Goal: Task Accomplishment & Management: Complete application form

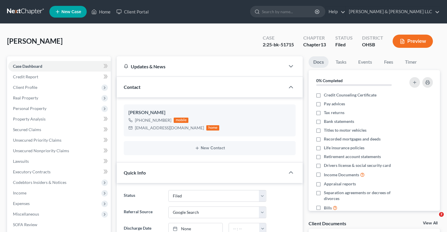
select select "3"
select select "4"
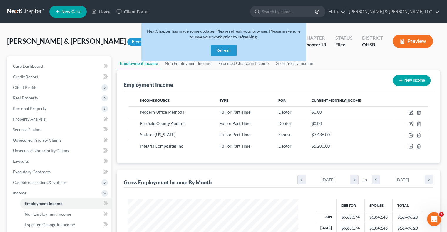
scroll to position [105, 181]
click at [223, 51] on button "Refresh" at bounding box center [224, 51] width 26 height 12
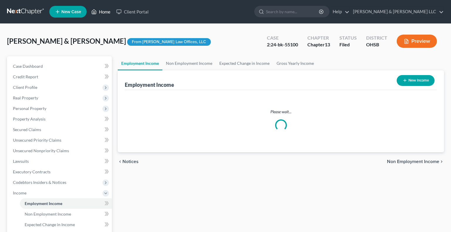
click at [102, 13] on link "Home" at bounding box center [100, 11] width 25 height 11
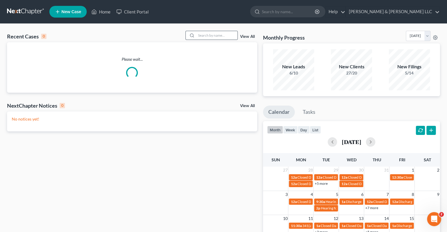
click at [205, 31] on div at bounding box center [211, 35] width 52 height 9
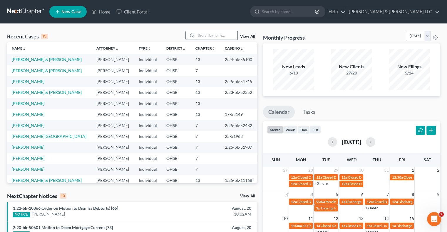
click at [207, 36] on input "search" at bounding box center [216, 35] width 41 height 9
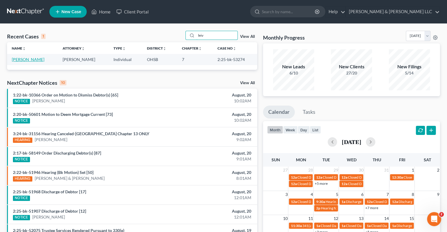
type input "leiv"
click at [29, 61] on link "Leiva, Heather" at bounding box center [28, 59] width 33 height 5
select select "6"
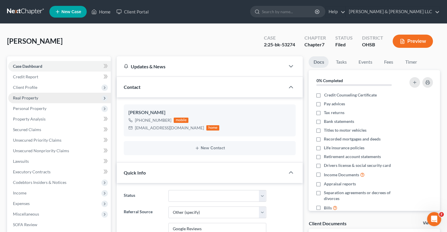
click at [30, 100] on span "Real Property" at bounding box center [25, 98] width 25 height 5
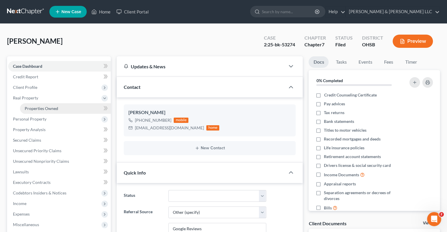
click at [30, 105] on link "Properties Owned" at bounding box center [65, 108] width 91 height 11
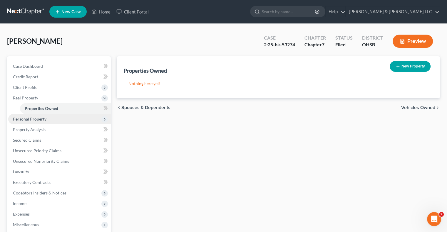
click at [31, 119] on span "Personal Property" at bounding box center [29, 119] width 33 height 5
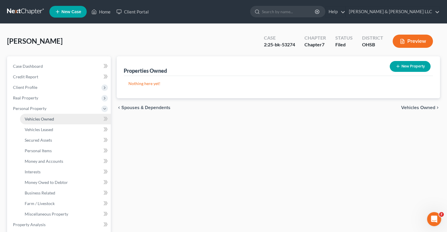
click at [33, 121] on span "Vehicles Owned" at bounding box center [39, 119] width 29 height 5
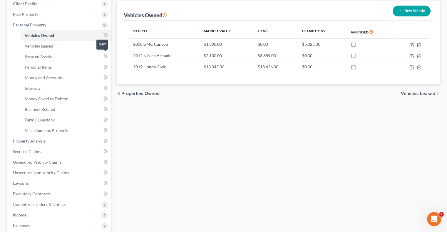
scroll to position [88, 0]
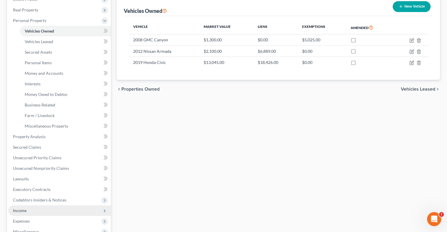
click at [28, 212] on span "Income" at bounding box center [59, 211] width 103 height 11
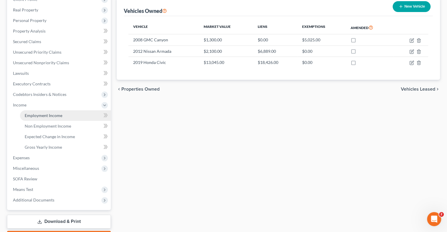
click at [60, 116] on span "Employment Income" at bounding box center [44, 115] width 38 height 5
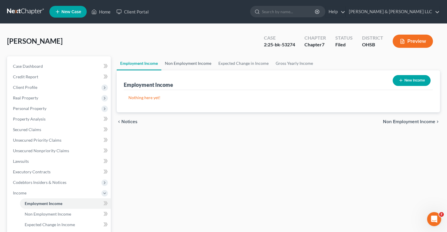
click at [176, 65] on link "Non Employment Income" at bounding box center [187, 63] width 53 height 14
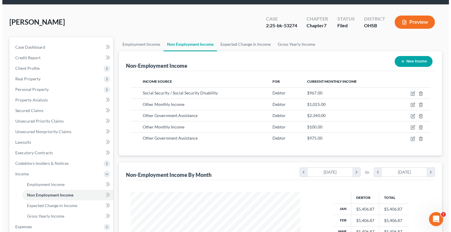
scroll to position [29, 0]
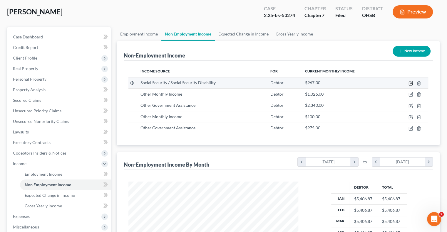
click at [411, 84] on icon "button" at bounding box center [410, 83] width 5 height 5
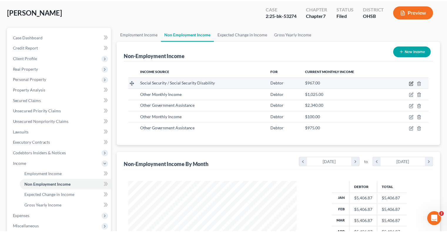
scroll to position [105, 183]
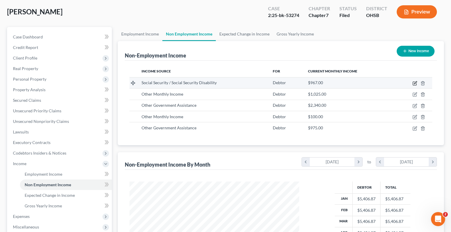
select select "4"
select select "0"
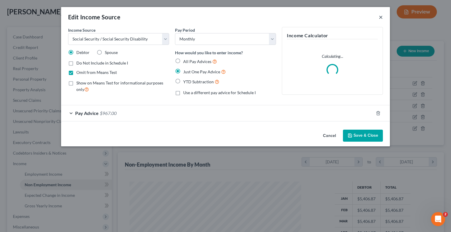
click at [381, 17] on button "×" at bounding box center [381, 17] width 4 height 7
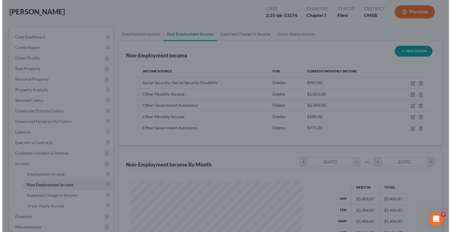
scroll to position [293747, 293670]
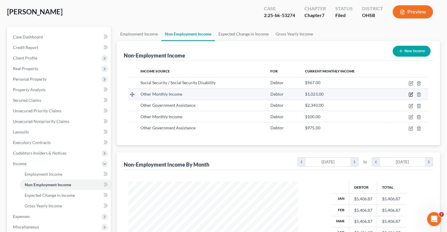
click at [411, 93] on icon "button" at bounding box center [411, 94] width 3 height 3
select select "13"
select select "0"
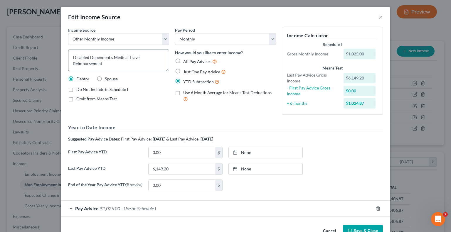
scroll to position [17, 0]
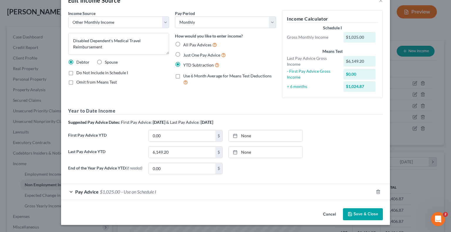
click at [71, 194] on div "Pay Advice $1,025.00 - Use on Schedule I" at bounding box center [217, 192] width 313 height 16
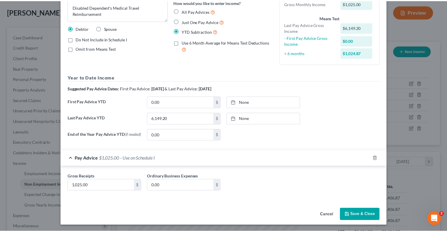
scroll to position [52, 0]
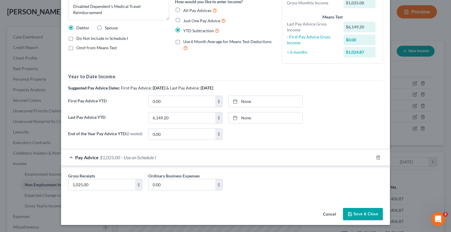
click at [366, 215] on button "Save & Close" at bounding box center [363, 214] width 40 height 12
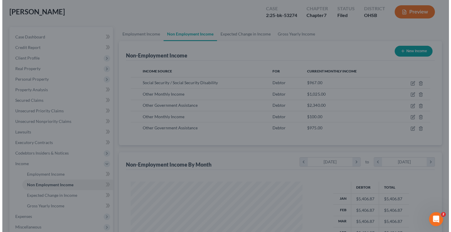
scroll to position [293747, 293670]
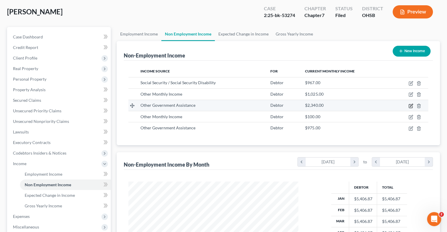
click at [411, 105] on icon "button" at bounding box center [410, 106] width 5 height 5
select select "5"
select select "2"
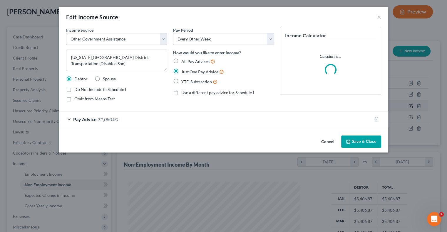
scroll to position [105, 183]
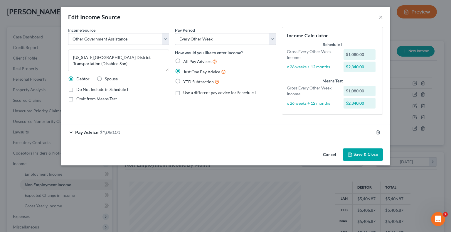
click at [362, 155] on button "Save & Close" at bounding box center [363, 155] width 40 height 12
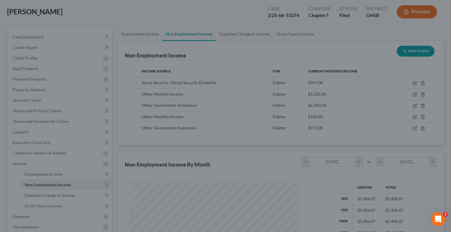
scroll to position [293747, 293670]
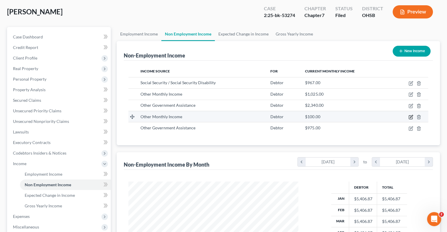
click at [410, 116] on icon "button" at bounding box center [411, 116] width 3 height 3
select select "13"
select select "0"
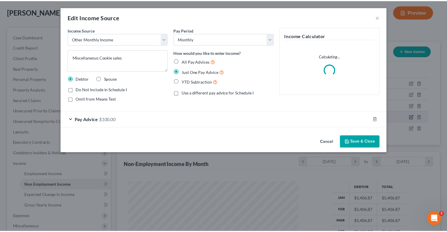
scroll to position [105, 183]
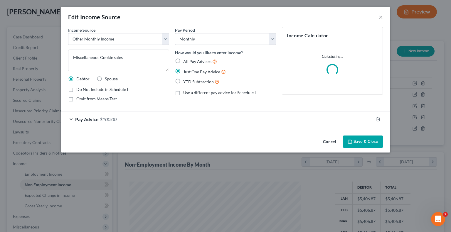
click at [362, 142] on button "Save & Close" at bounding box center [363, 142] width 40 height 12
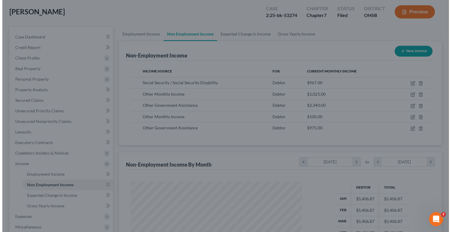
scroll to position [293747, 293670]
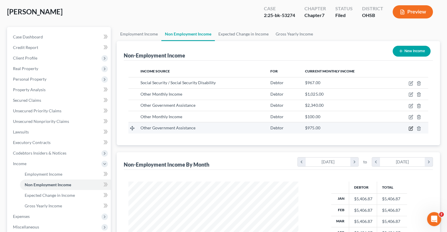
click at [410, 128] on icon "button" at bounding box center [410, 128] width 5 height 5
select select "5"
select select "0"
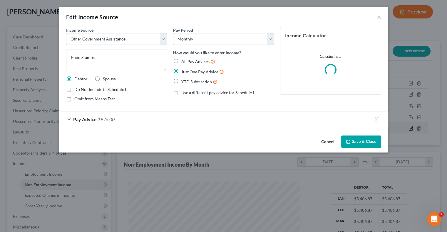
scroll to position [105, 183]
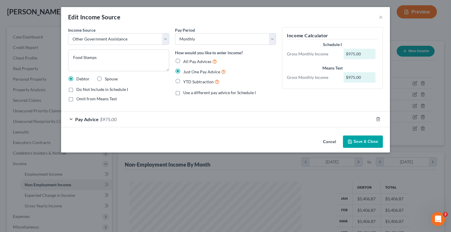
click at [357, 138] on button "Save & Close" at bounding box center [363, 142] width 40 height 12
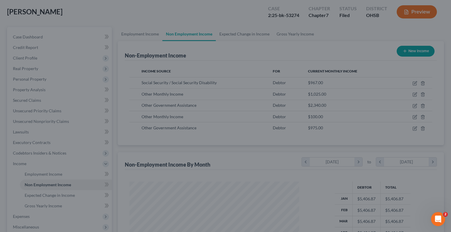
scroll to position [293747, 293670]
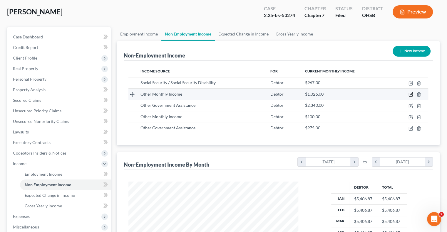
click at [409, 94] on icon "button" at bounding box center [410, 94] width 5 height 5
select select "13"
select select "0"
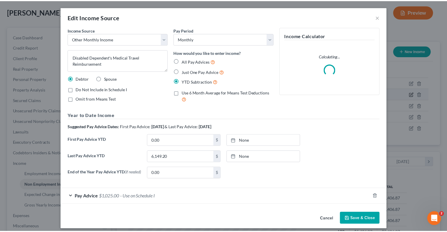
scroll to position [105, 183]
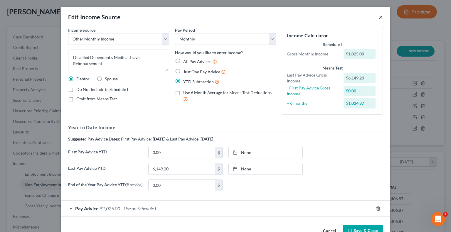
drag, startPoint x: 377, startPoint y: 18, endPoint x: 356, endPoint y: 80, distance: 65.6
click at [379, 18] on button "×" at bounding box center [381, 17] width 4 height 7
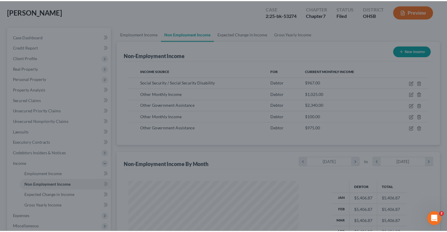
scroll to position [293747, 293670]
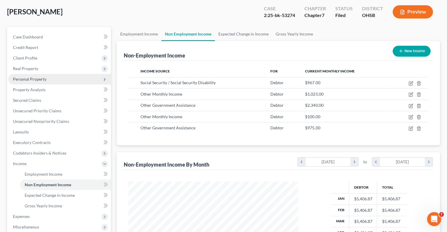
click at [36, 78] on span "Personal Property" at bounding box center [29, 79] width 33 height 5
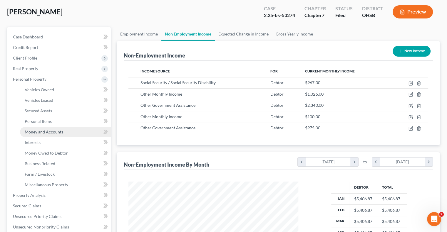
click at [51, 131] on span "Money and Accounts" at bounding box center [44, 132] width 38 height 5
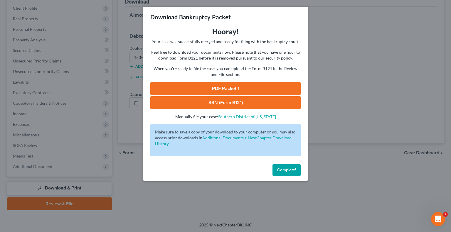
click at [279, 171] on span "Complete!" at bounding box center [286, 170] width 19 height 5
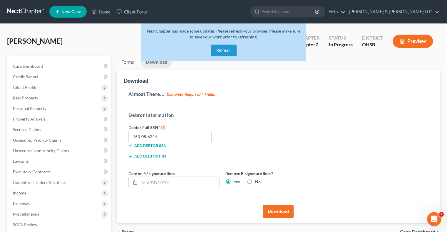
click at [224, 52] on button "Refresh" at bounding box center [224, 51] width 26 height 12
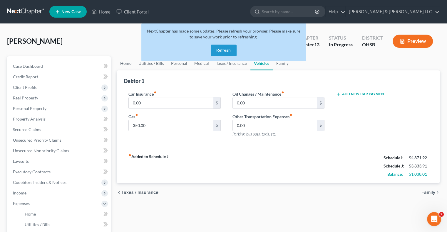
click at [214, 48] on button "Refresh" at bounding box center [224, 51] width 26 height 12
